Goal: Transaction & Acquisition: Purchase product/service

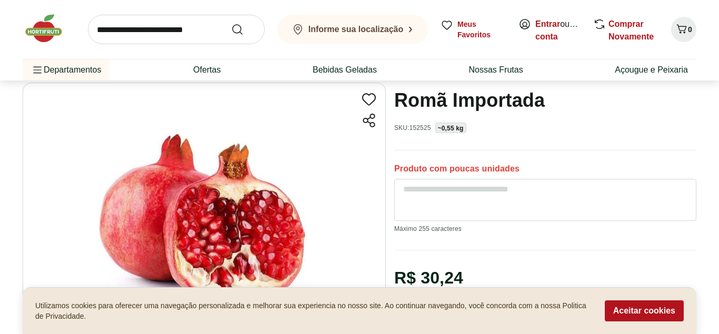
scroll to position [268, 0]
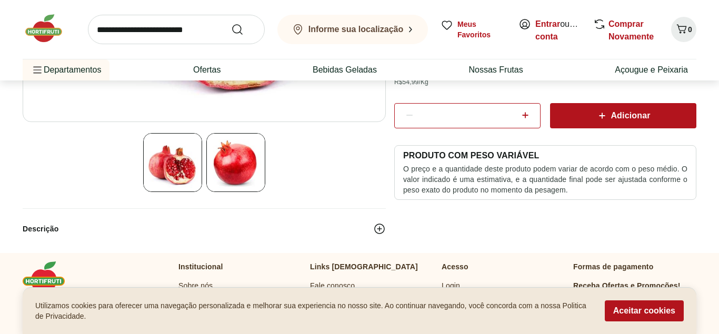
click at [521, 116] on icon at bounding box center [525, 115] width 13 height 13
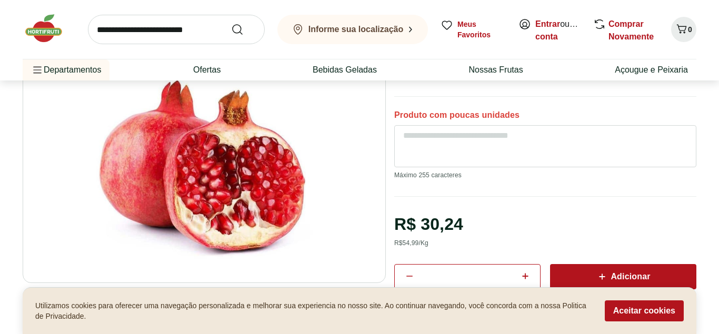
scroll to position [161, 0]
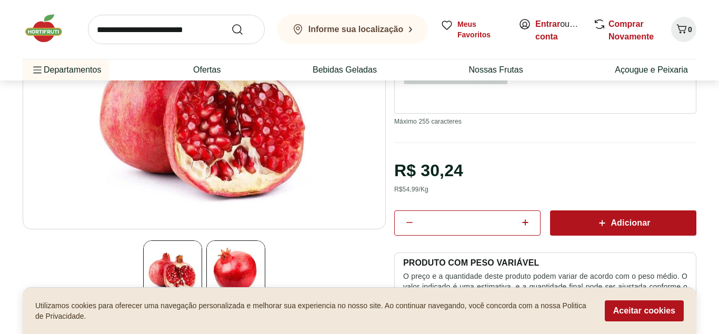
click at [525, 219] on icon at bounding box center [525, 222] width 13 height 13
type input "*"
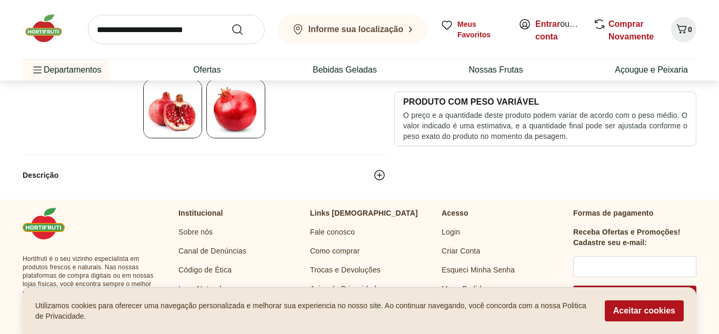
scroll to position [268, 0]
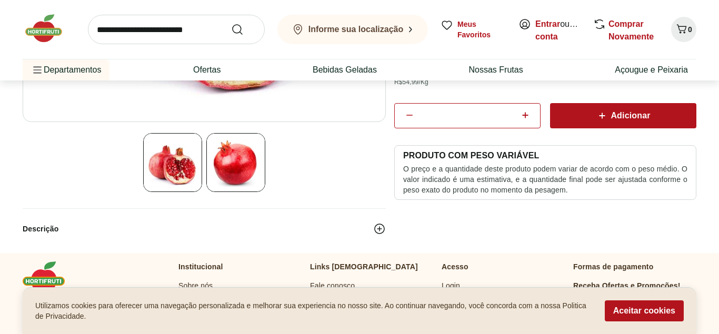
click at [627, 112] on span "Adicionar" at bounding box center [623, 115] width 54 height 13
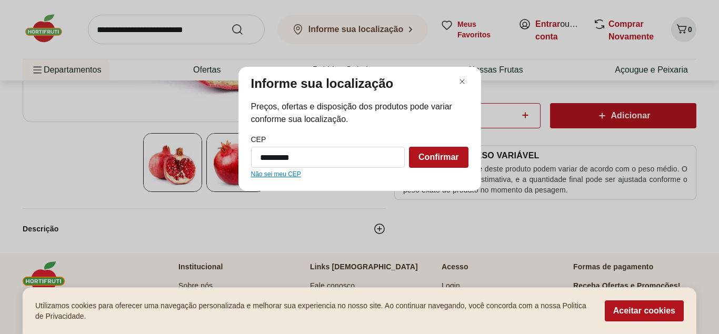
type input "*********"
click at [409, 147] on button "Confirmar" at bounding box center [438, 157] width 59 height 21
click at [444, 164] on div "Confirmar" at bounding box center [438, 157] width 59 height 21
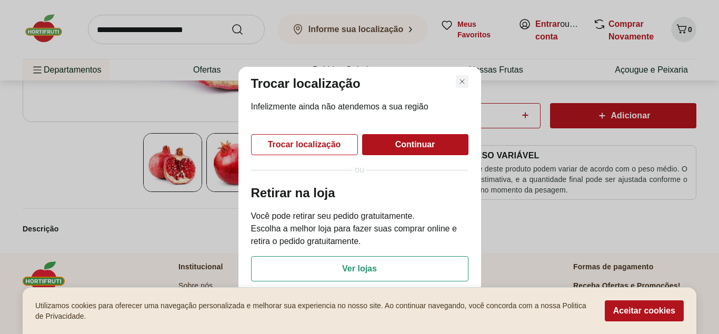
click at [466, 79] on icon "Fechar modal de regionalização" at bounding box center [462, 81] width 13 height 13
